Goal: Task Accomplishment & Management: Manage account settings

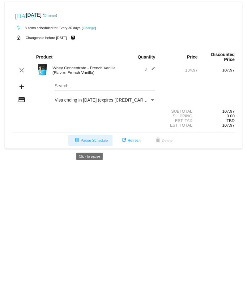
click at [87, 142] on span "pause Pause Schedule" at bounding box center [90, 140] width 34 height 4
click at [91, 29] on link "Change" at bounding box center [89, 28] width 12 height 4
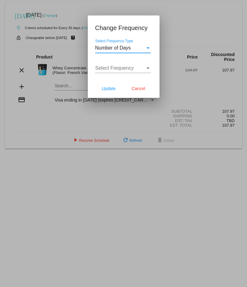
click at [135, 48] on div "Number of Days" at bounding box center [120, 48] width 50 height 6
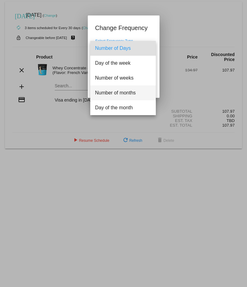
click at [133, 95] on span "Number of months" at bounding box center [123, 92] width 56 height 15
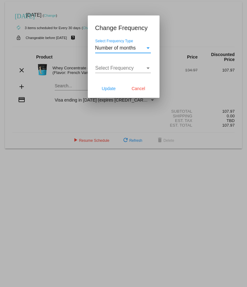
click at [139, 70] on div "Select Frequency" at bounding box center [120, 68] width 50 height 6
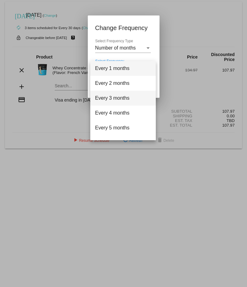
click at [128, 97] on span "Every 3 months" at bounding box center [123, 98] width 56 height 15
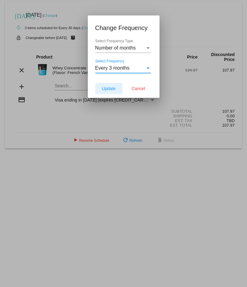
click at [101, 87] on button "Update" at bounding box center [108, 88] width 27 height 11
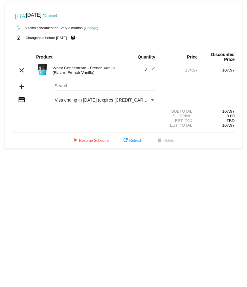
click at [56, 15] on link "Change" at bounding box center [50, 16] width 12 height 4
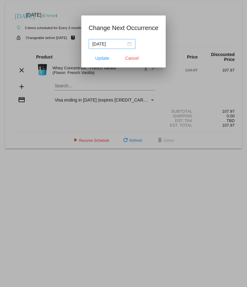
click at [124, 44] on div "[DATE]" at bounding box center [111, 44] width 39 height 7
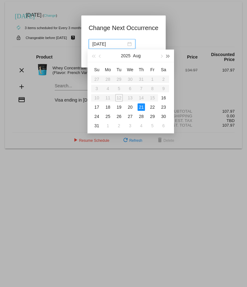
click at [168, 57] on span "button" at bounding box center [168, 56] width 3 height 3
click at [94, 58] on button "button" at bounding box center [93, 55] width 7 height 12
click at [161, 57] on span "button" at bounding box center [161, 56] width 3 height 3
click at [154, 115] on div "31" at bounding box center [152, 116] width 7 height 7
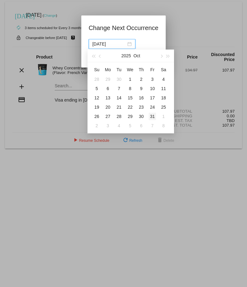
type input "[DATE]"
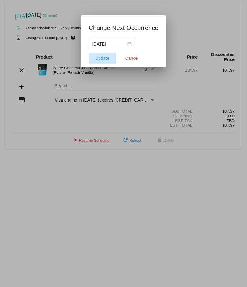
click at [102, 60] on span "Update" at bounding box center [102, 58] width 14 height 5
